Goal: Information Seeking & Learning: Learn about a topic

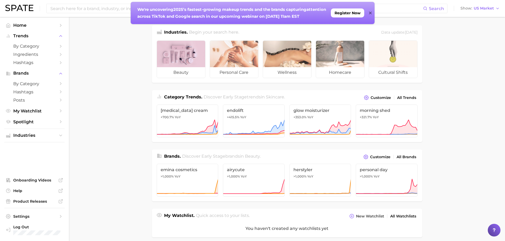
click at [200, 67] on div at bounding box center [181, 54] width 48 height 26
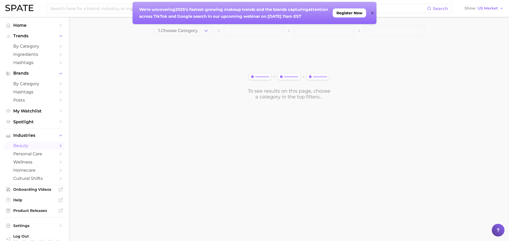
click at [203, 30] on button "1. Choose Category" at bounding box center [184, 30] width 60 height 11
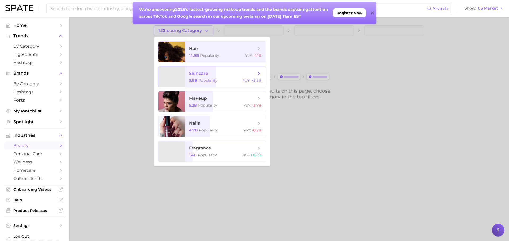
click at [213, 73] on span "skincare" at bounding box center [222, 74] width 67 height 6
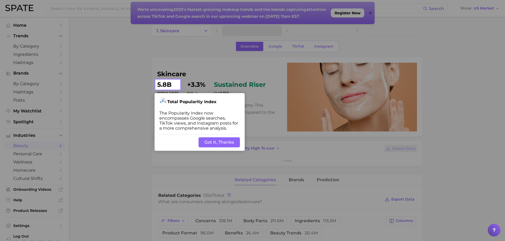
click at [219, 138] on button "Got It, Thanks" at bounding box center [218, 143] width 41 height 10
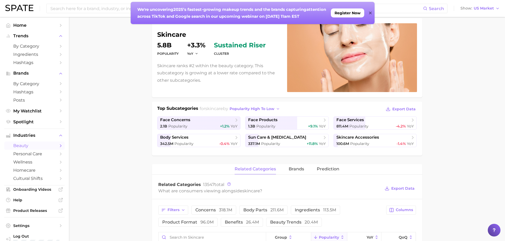
scroll to position [53, 0]
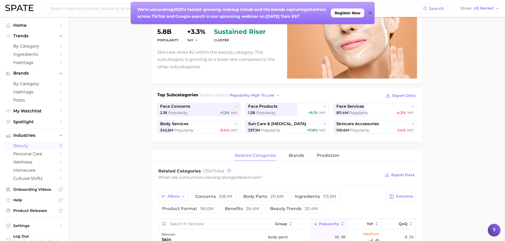
click at [314, 108] on span "face products" at bounding box center [285, 106] width 74 height 5
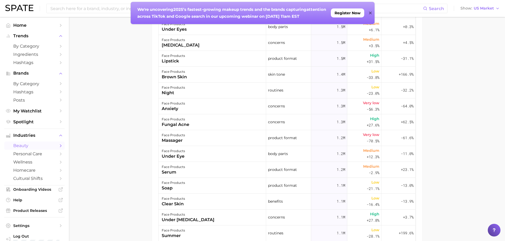
scroll to position [742, 0]
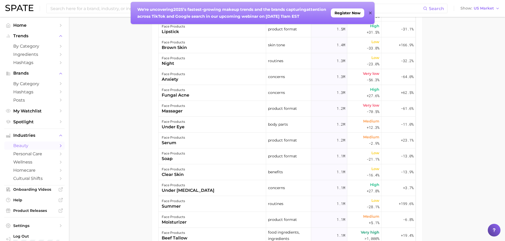
click at [185, 99] on div "face products fungal acne" at bounding box center [212, 93] width 108 height 16
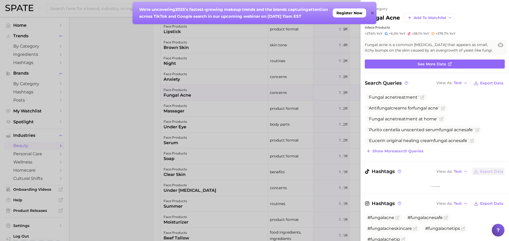
click at [170, 96] on div at bounding box center [254, 120] width 509 height 241
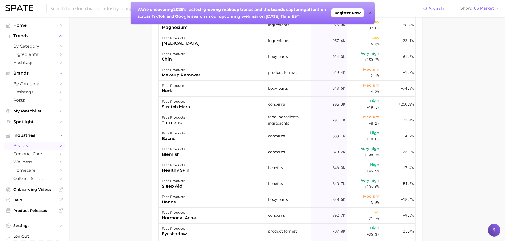
scroll to position [1033, 0]
